Goal: Transaction & Acquisition: Subscribe to service/newsletter

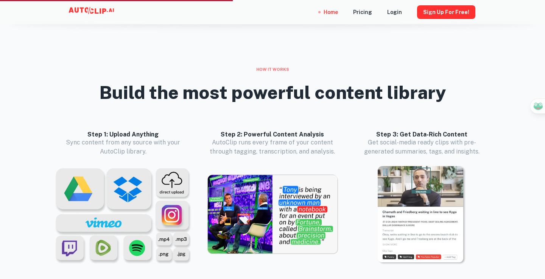
scroll to position [676, 0]
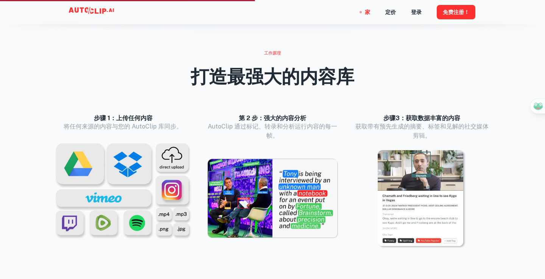
click at [350, 100] on div "工作原理 打造最强大的内容库 步骤 1：上传任何内容 将任何来源的内容与您的 AutoClip 库同步。 第 2 步：强大的内容分析 AutoClip 通过标…" at bounding box center [272, 154] width 455 height 209
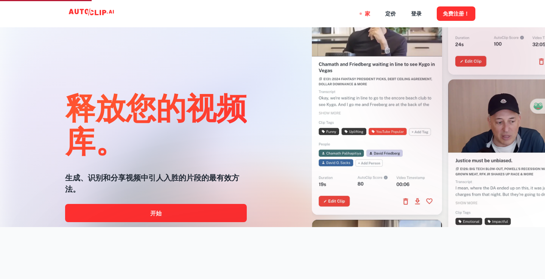
scroll to position [0, 0]
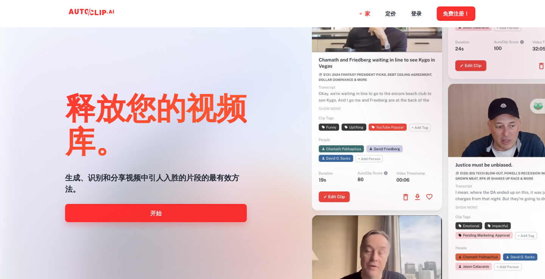
click at [167, 209] on link "开始" at bounding box center [156, 213] width 182 height 18
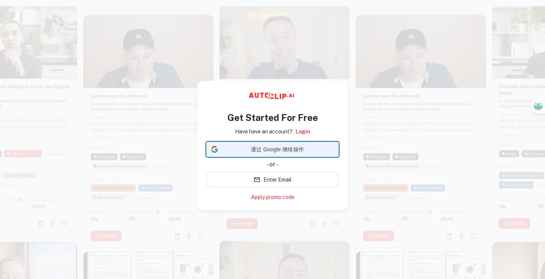
click at [271, 149] on span "通过 Google 继续操作" at bounding box center [277, 149] width 113 height 8
